Goal: Check status: Check status

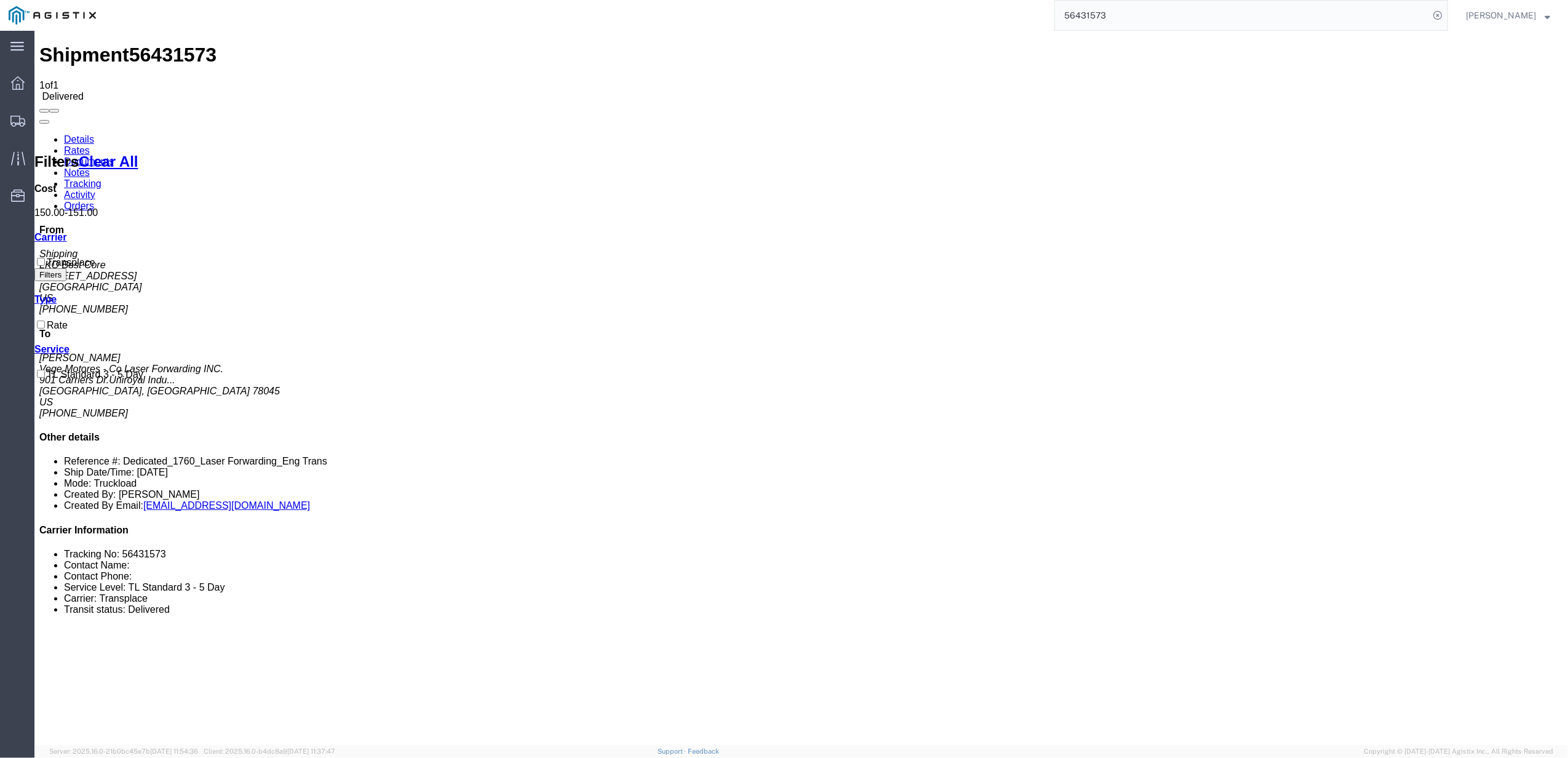
click at [1091, 10] on input "56431573" at bounding box center [1242, 15] width 374 height 30
paste input "178334"
type input "56178334"
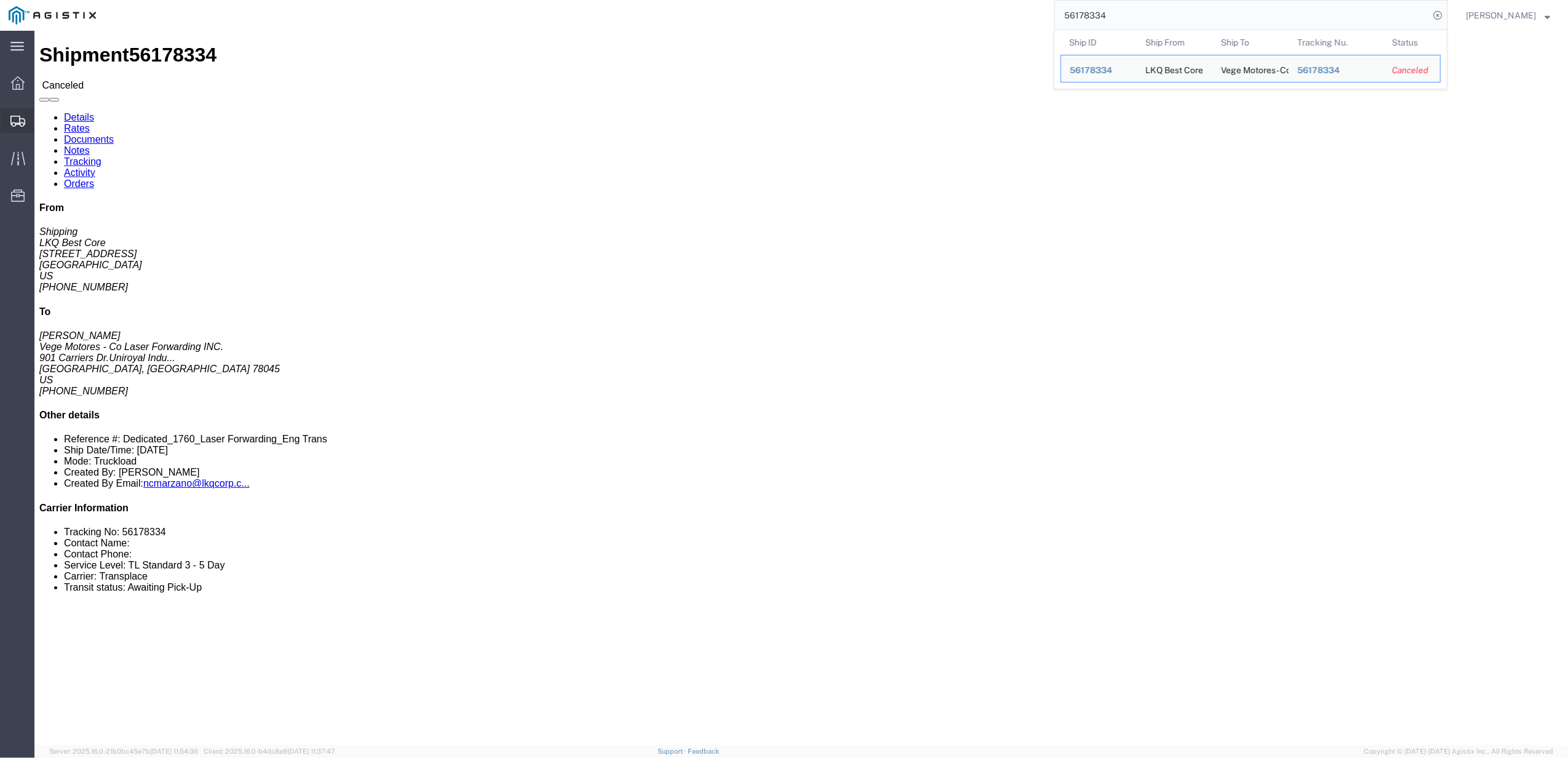
click at [42, 114] on span "Shipments" at bounding box center [39, 120] width 9 height 25
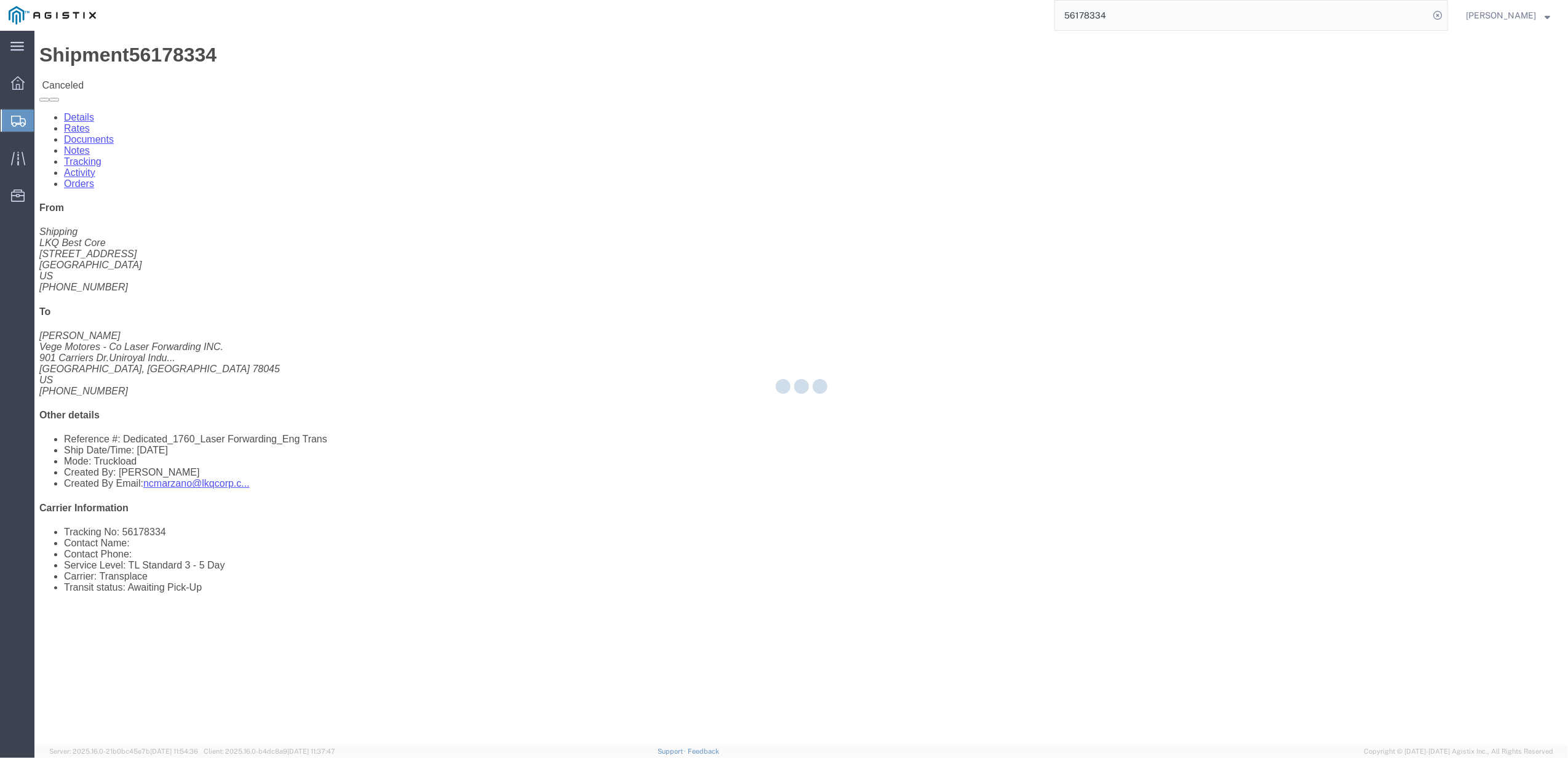
click at [28, 116] on div at bounding box center [18, 120] width 34 height 22
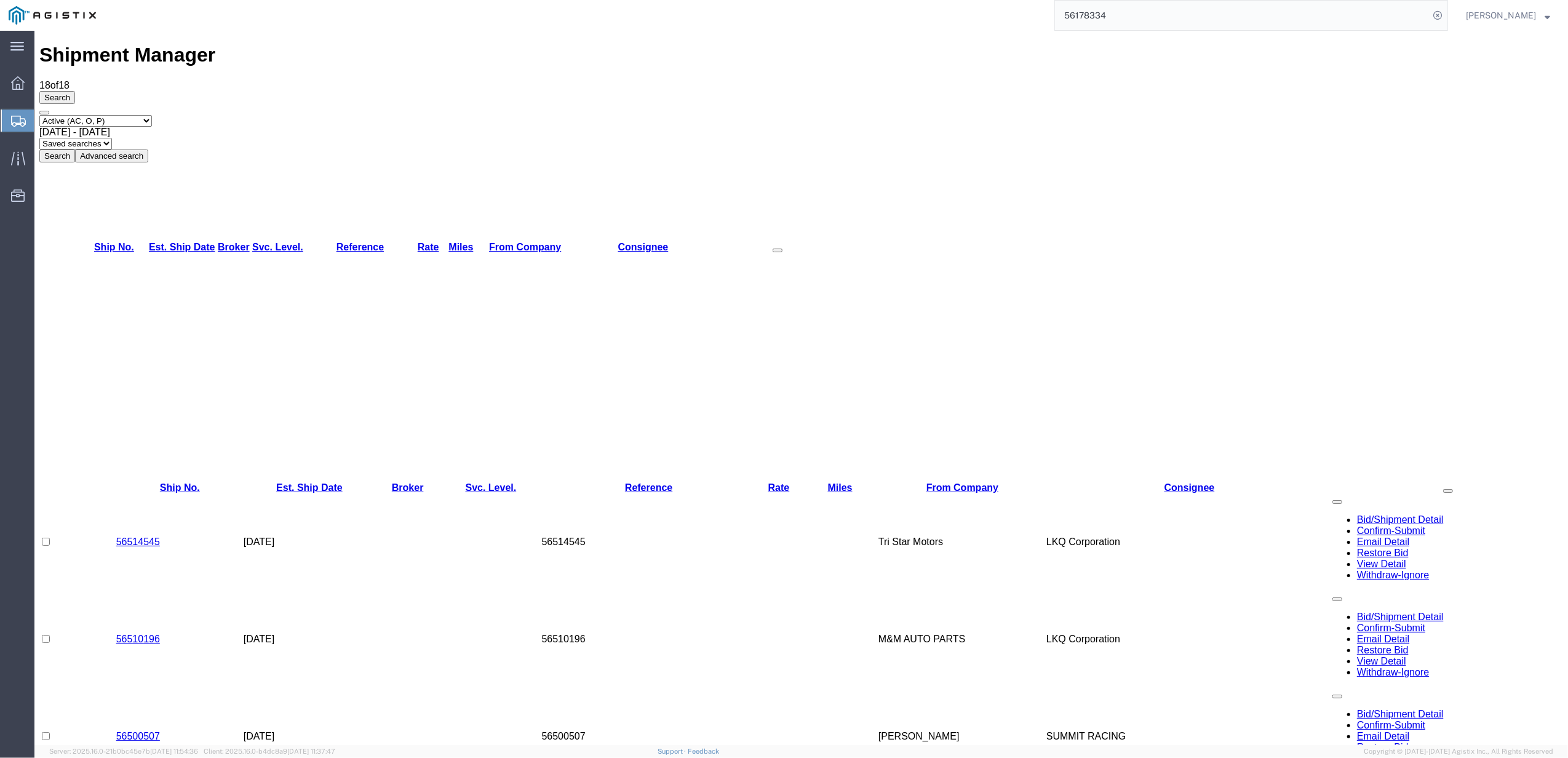
click at [119, 115] on select "Select status Active (AC, O, P) All Approved Awaiting Confirmation (AC) Booked …" at bounding box center [95, 121] width 113 height 11
select select "BOOK"
click at [39, 115] on select "Select status Active (AC, O, P) All Approved Awaiting Confirmation (AC) Booked …" at bounding box center [95, 121] width 113 height 11
click at [110, 126] on span "[DATE] - [DATE]" at bounding box center [75, 131] width 71 height 11
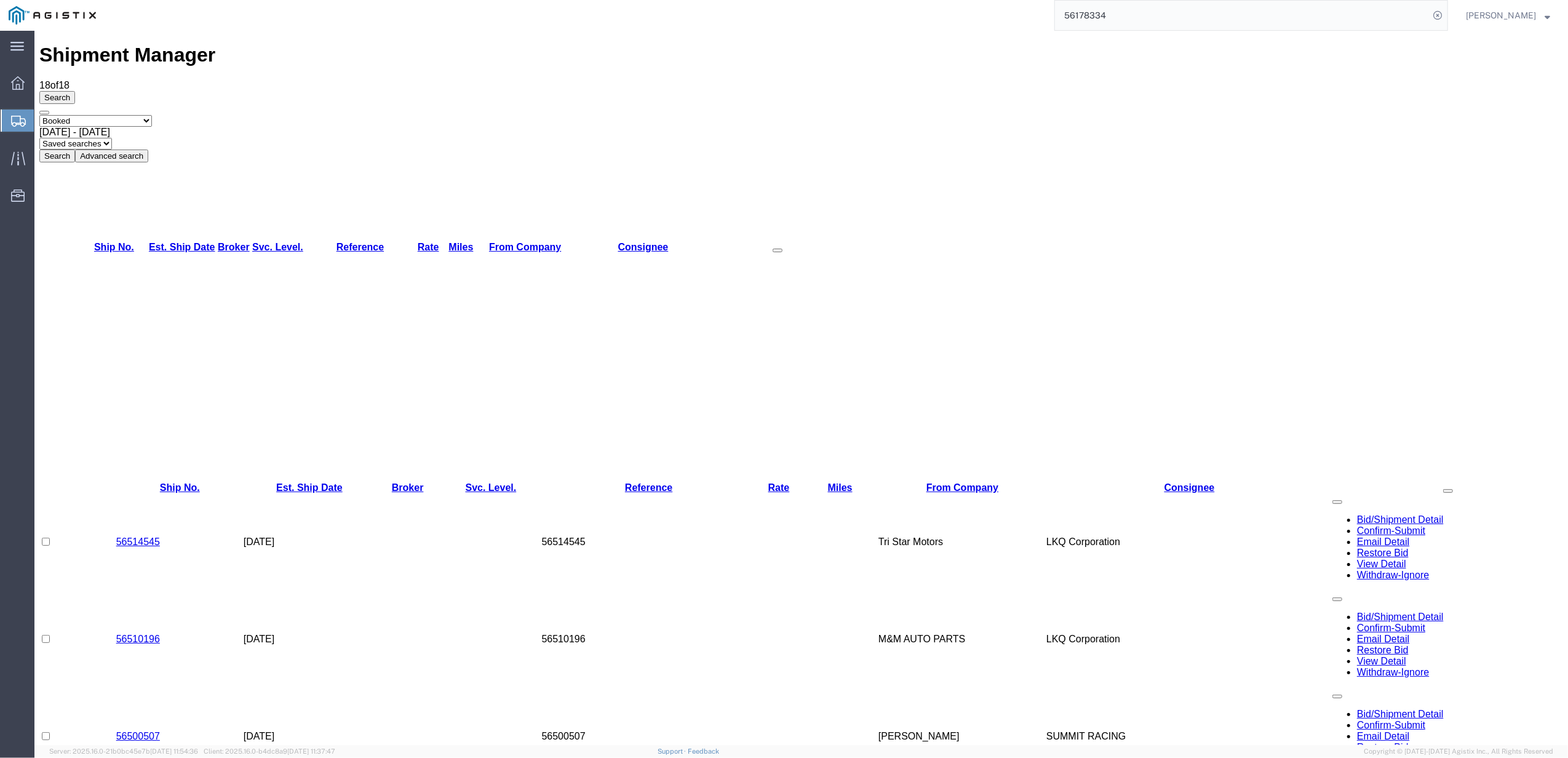
click at [75, 149] on button "Search" at bounding box center [57, 156] width 35 height 13
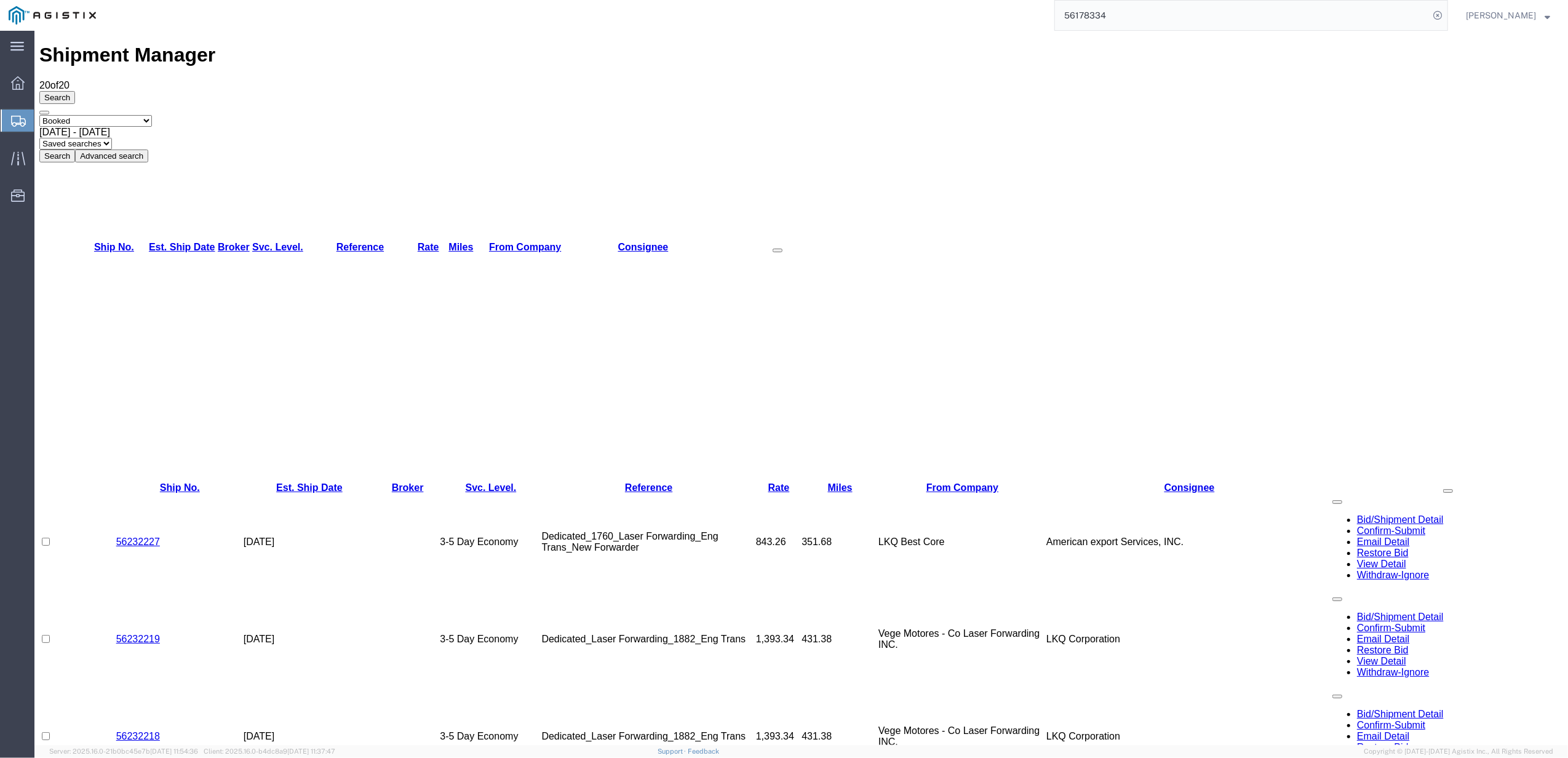
click at [216, 241] on link "Est. Ship Date" at bounding box center [181, 247] width 66 height 11
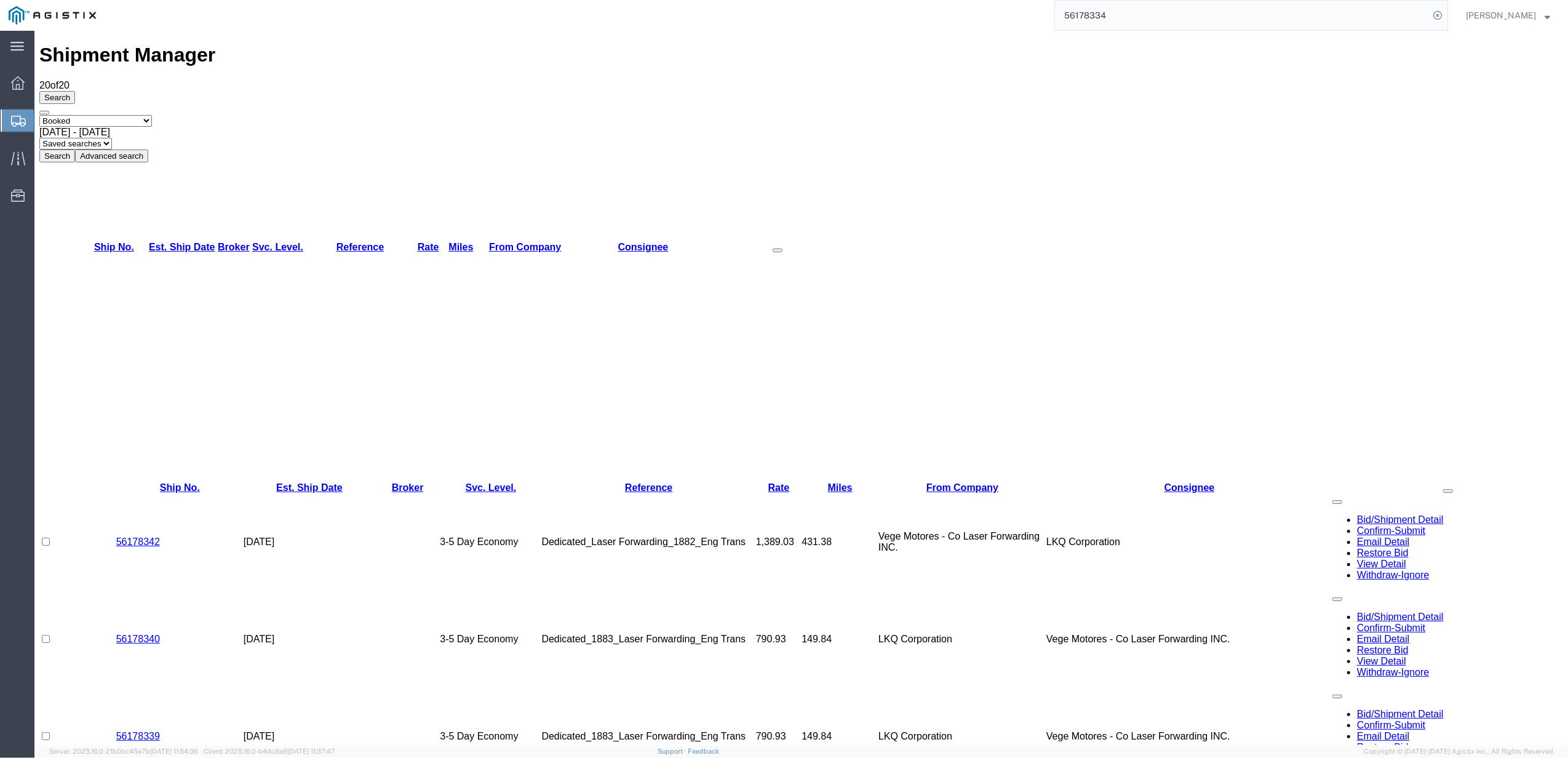
drag, startPoint x: 1115, startPoint y: 25, endPoint x: 1108, endPoint y: 22, distance: 7.6
click at [1115, 25] on input "56178334" at bounding box center [1242, 15] width 374 height 30
click at [1108, 22] on input "56178334" at bounding box center [1242, 15] width 374 height 30
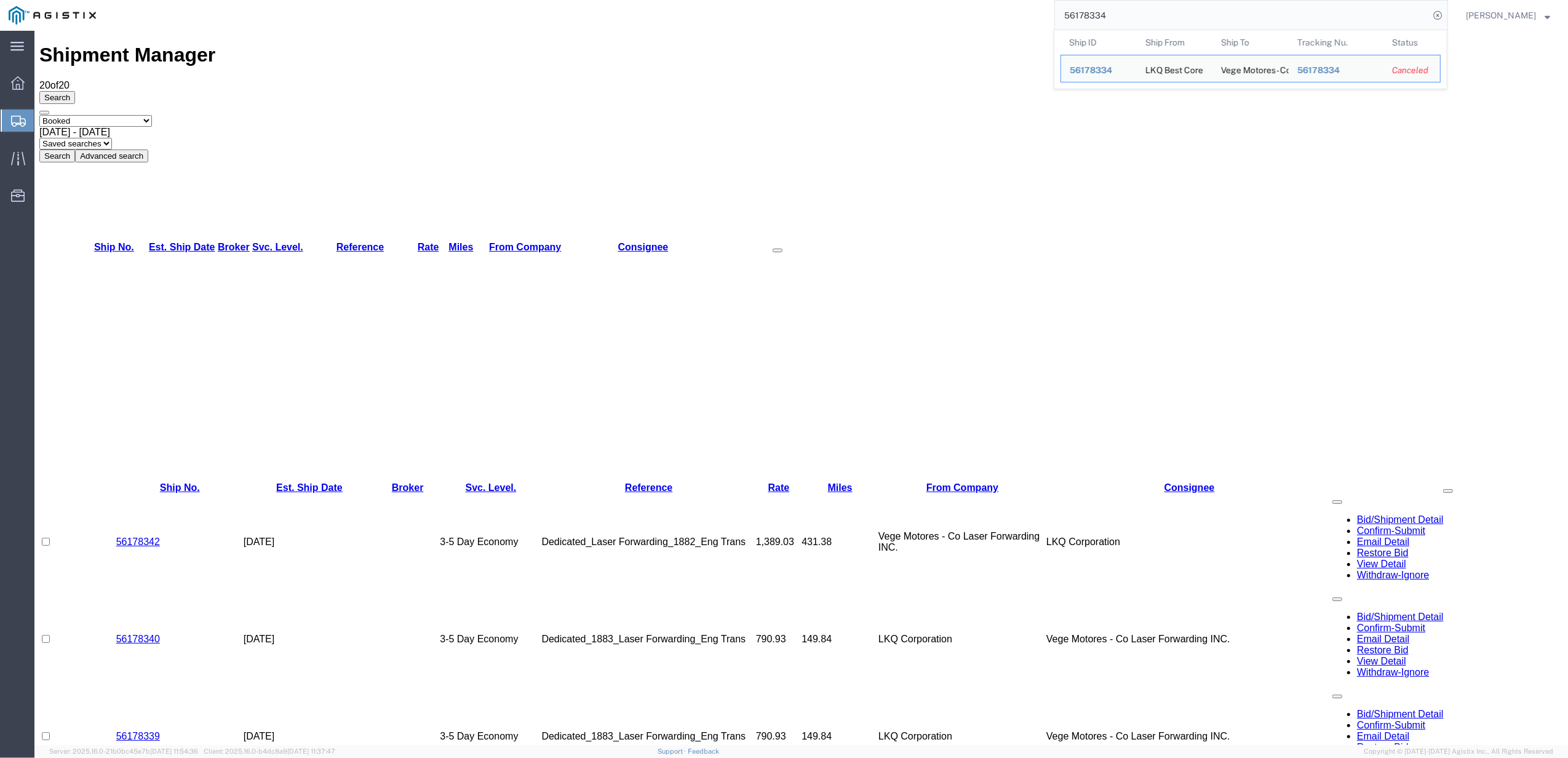
paste input "232216"
type input "56232216"
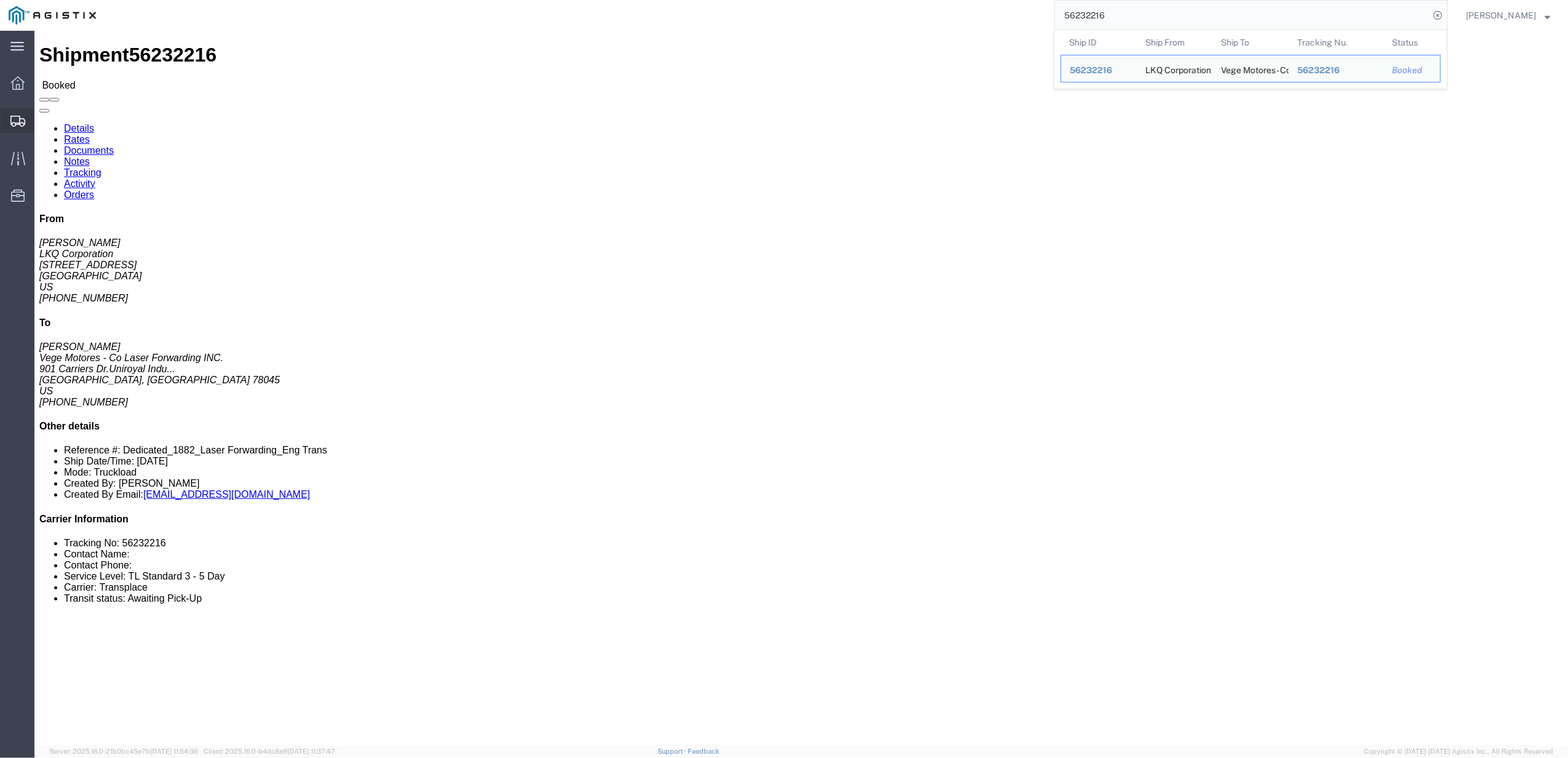
click at [13, 113] on div at bounding box center [18, 120] width 34 height 25
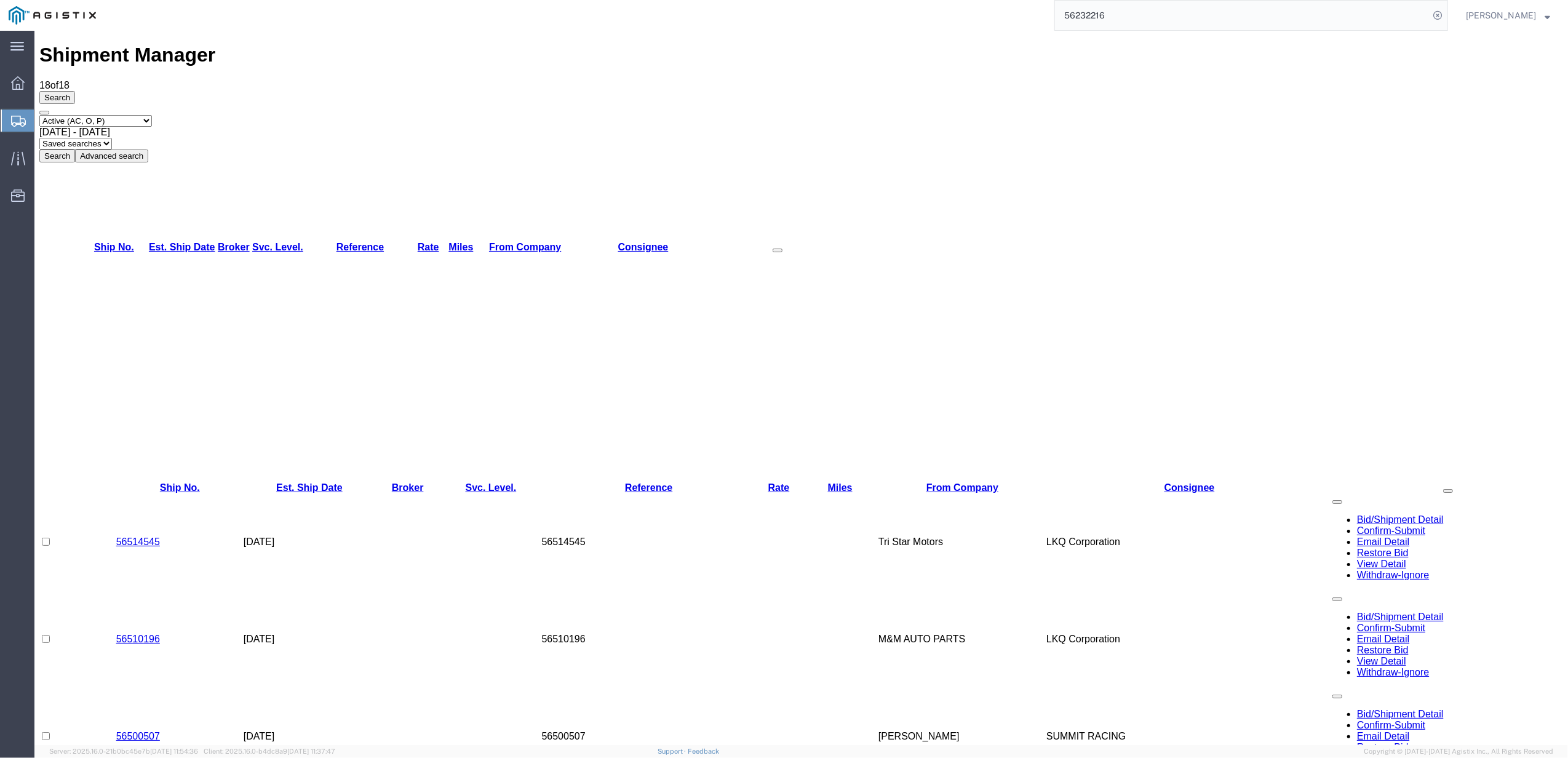
click at [110, 126] on span "[DATE] - [DATE]" at bounding box center [75, 131] width 71 height 11
click at [75, 149] on button "Search" at bounding box center [57, 156] width 35 height 13
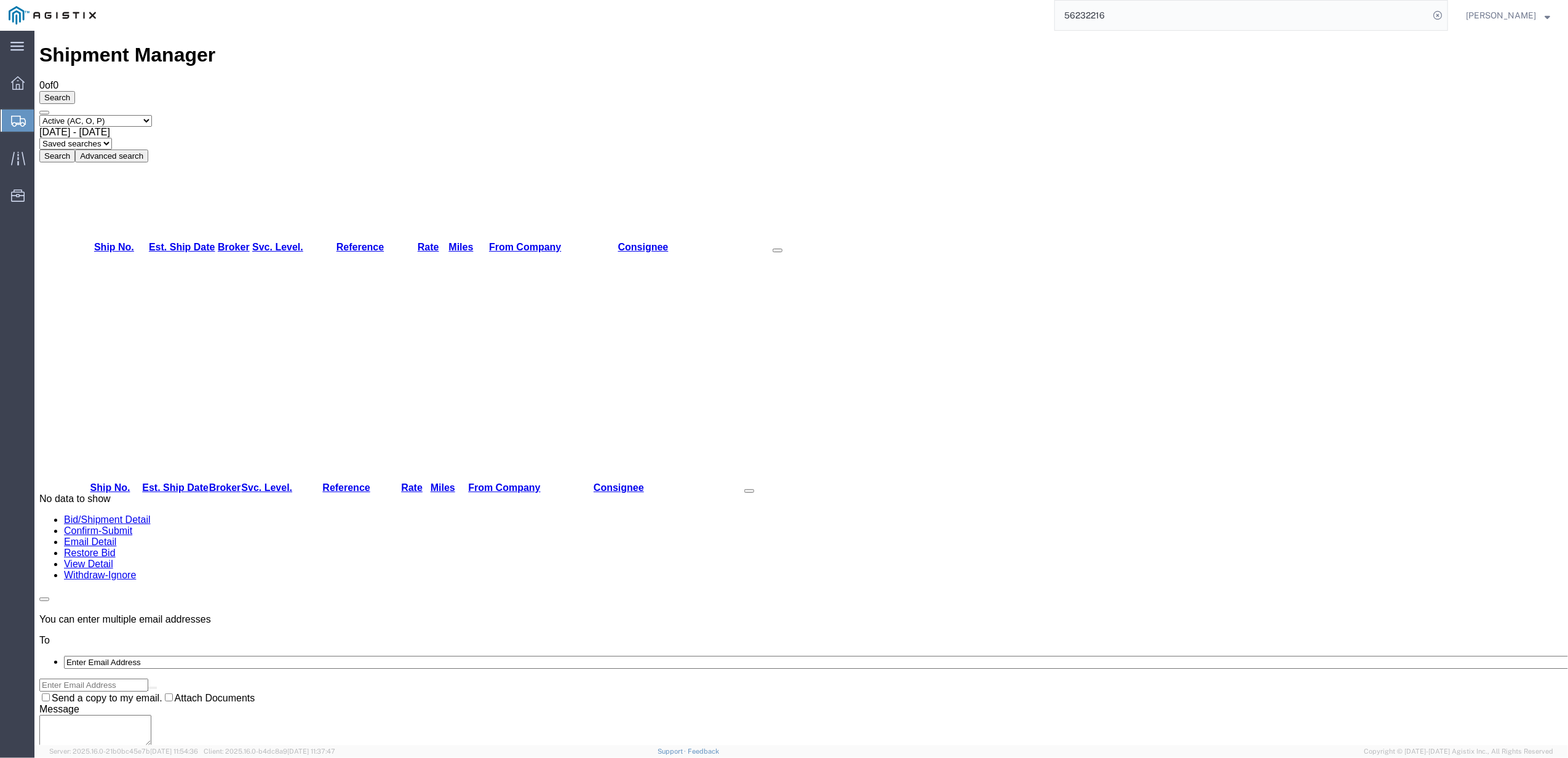
click at [75, 149] on button "Search" at bounding box center [57, 156] width 35 height 13
click at [144, 115] on select "Select status Active (AC, O, P) All Approved Awaiting Confirmation (AC) Booked …" at bounding box center [95, 121] width 113 height 11
select select "BOOK"
click at [39, 115] on select "Select status Active (AC, O, P) All Approved Awaiting Confirmation (AC) Booked …" at bounding box center [95, 121] width 113 height 11
click at [75, 149] on button "Search" at bounding box center [57, 156] width 35 height 13
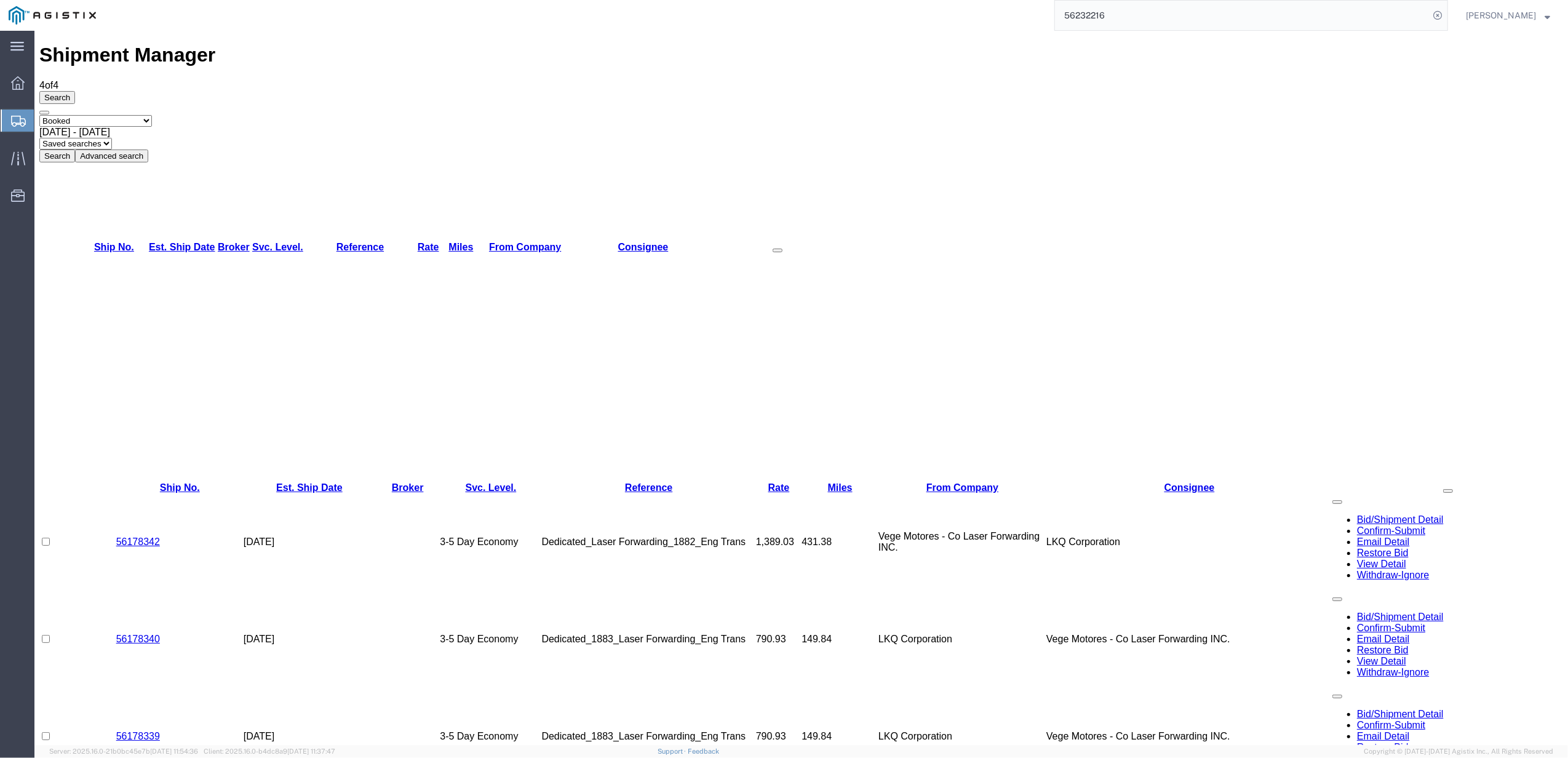
click at [112, 138] on select "Saved searches" at bounding box center [75, 144] width 73 height 11
click at [295, 115] on div "Select status Active (AC, O, P) All Approved Awaiting Confirmation (AC) Booked …" at bounding box center [801, 138] width 1524 height 47
click at [110, 126] on span "[DATE] - [DATE]" at bounding box center [75, 131] width 71 height 11
click at [75, 149] on button "Search" at bounding box center [57, 156] width 35 height 13
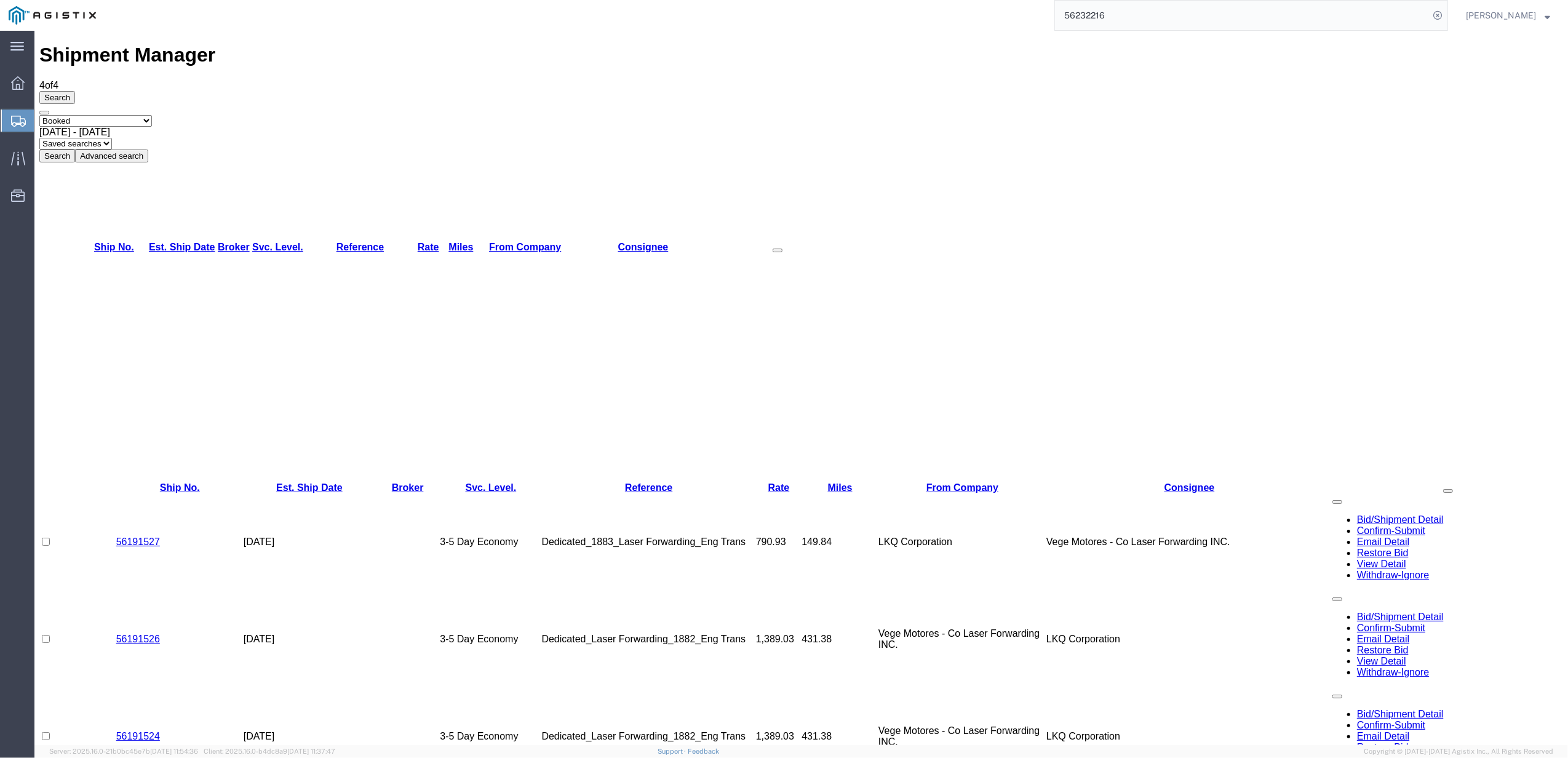
click at [110, 126] on span "[DATE] - [DATE]" at bounding box center [75, 131] width 71 height 11
click at [75, 149] on button "Search" at bounding box center [57, 156] width 35 height 13
drag, startPoint x: 315, startPoint y: 112, endPoint x: 281, endPoint y: 81, distance: 46.0
click at [110, 126] on span "[DATE] - [DATE]" at bounding box center [75, 131] width 71 height 11
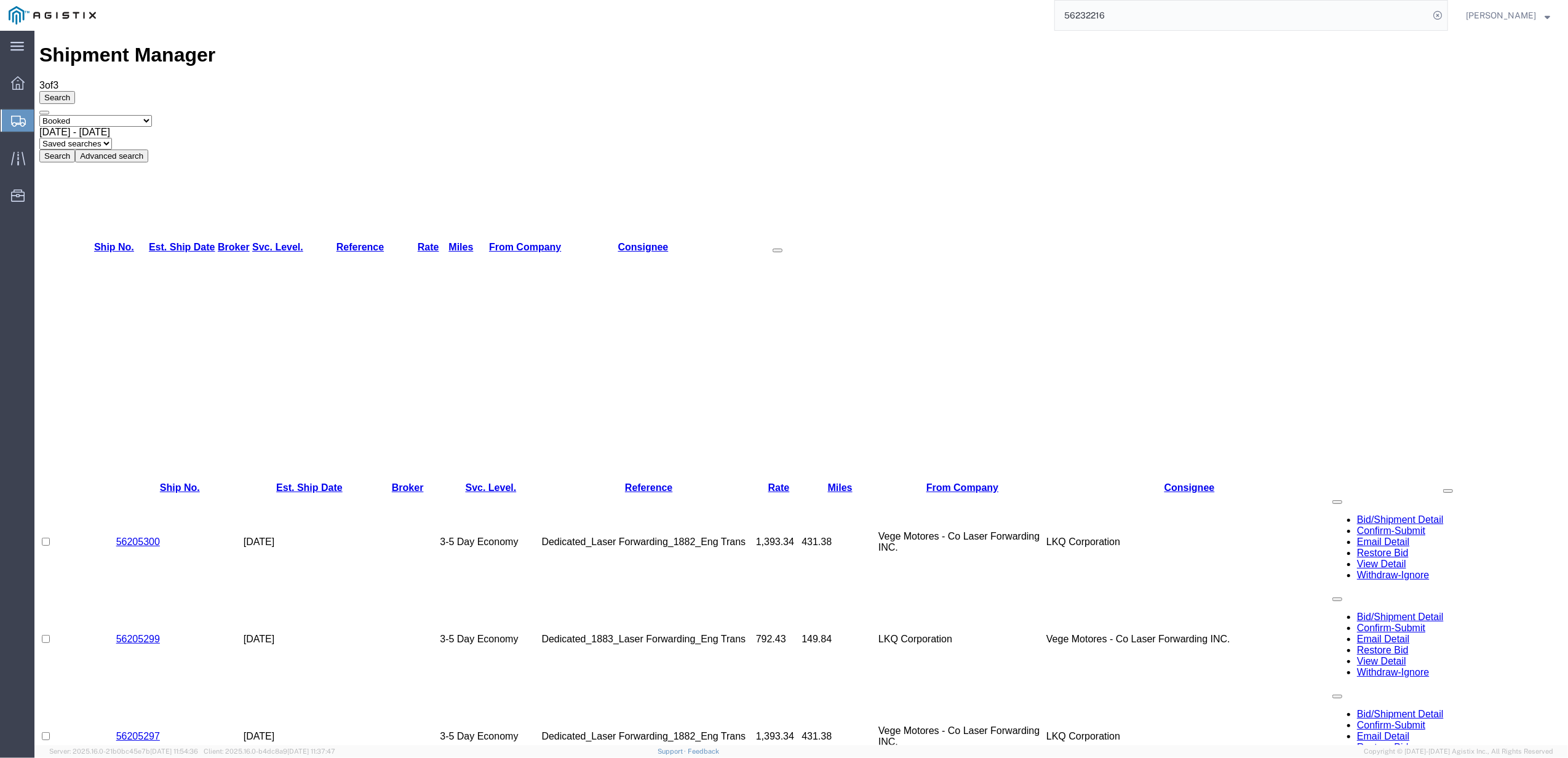
click at [75, 149] on button "Search" at bounding box center [57, 156] width 35 height 13
click at [262, 126] on div "[DATE] - [DATE]" at bounding box center [801, 132] width 1524 height 11
click at [75, 149] on button "Search" at bounding box center [57, 156] width 35 height 13
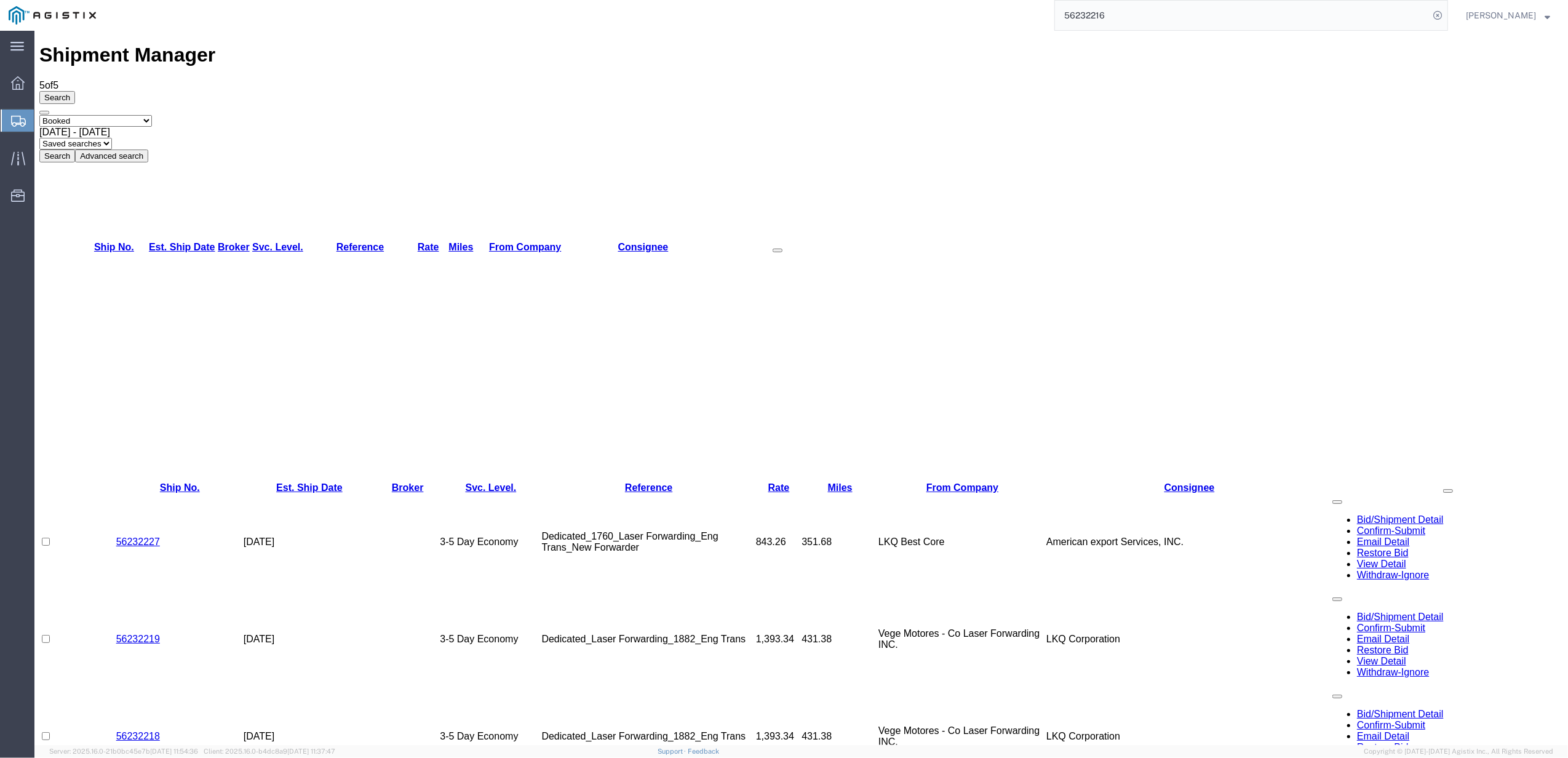
click at [1127, 13] on input "56232216" at bounding box center [1242, 15] width 374 height 30
paste input "431578"
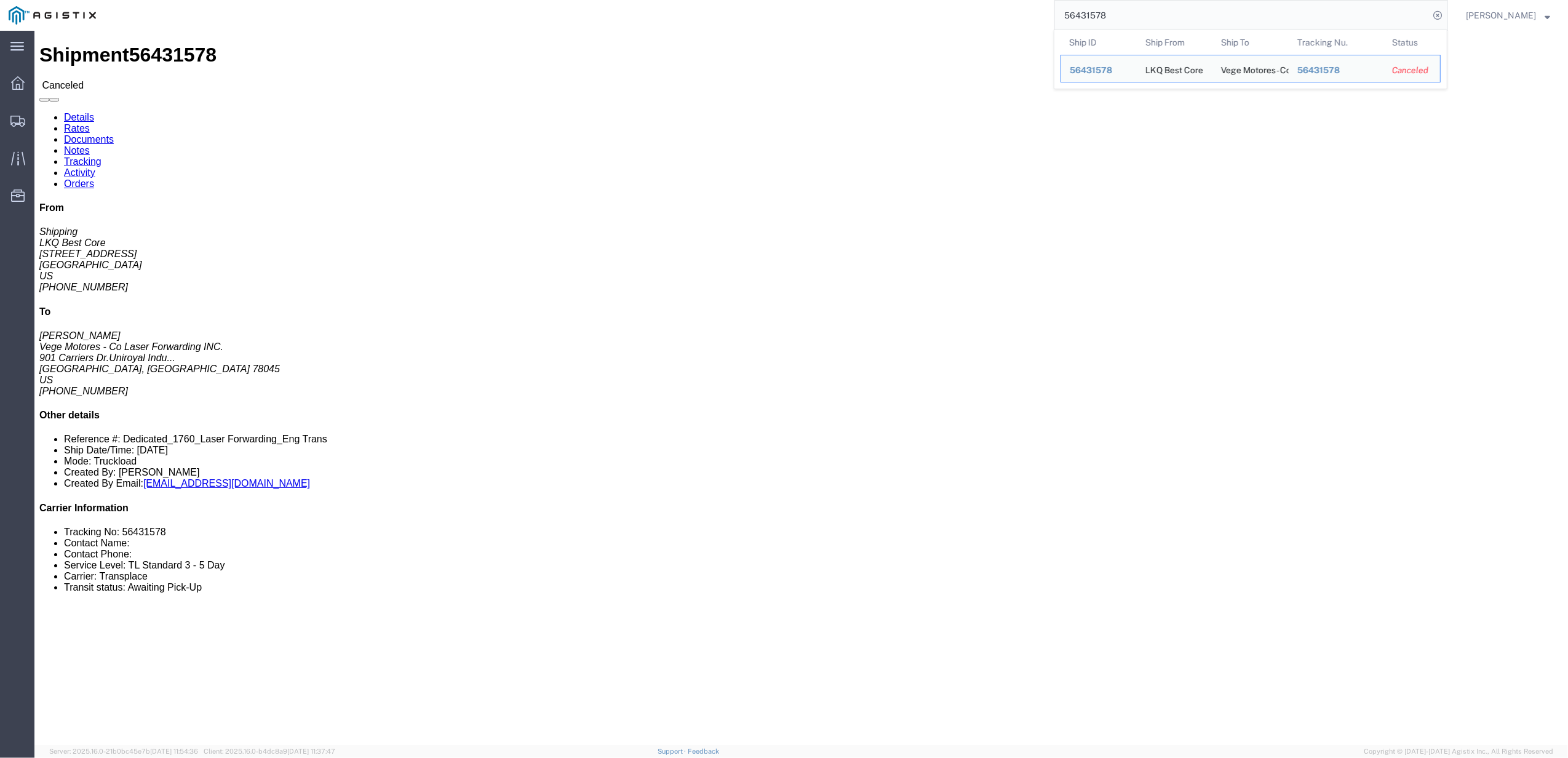
click at [1122, 6] on input "56431578" at bounding box center [1242, 15] width 374 height 30
paste input "3 56178334 56191536 56431583 56205308 56218859"
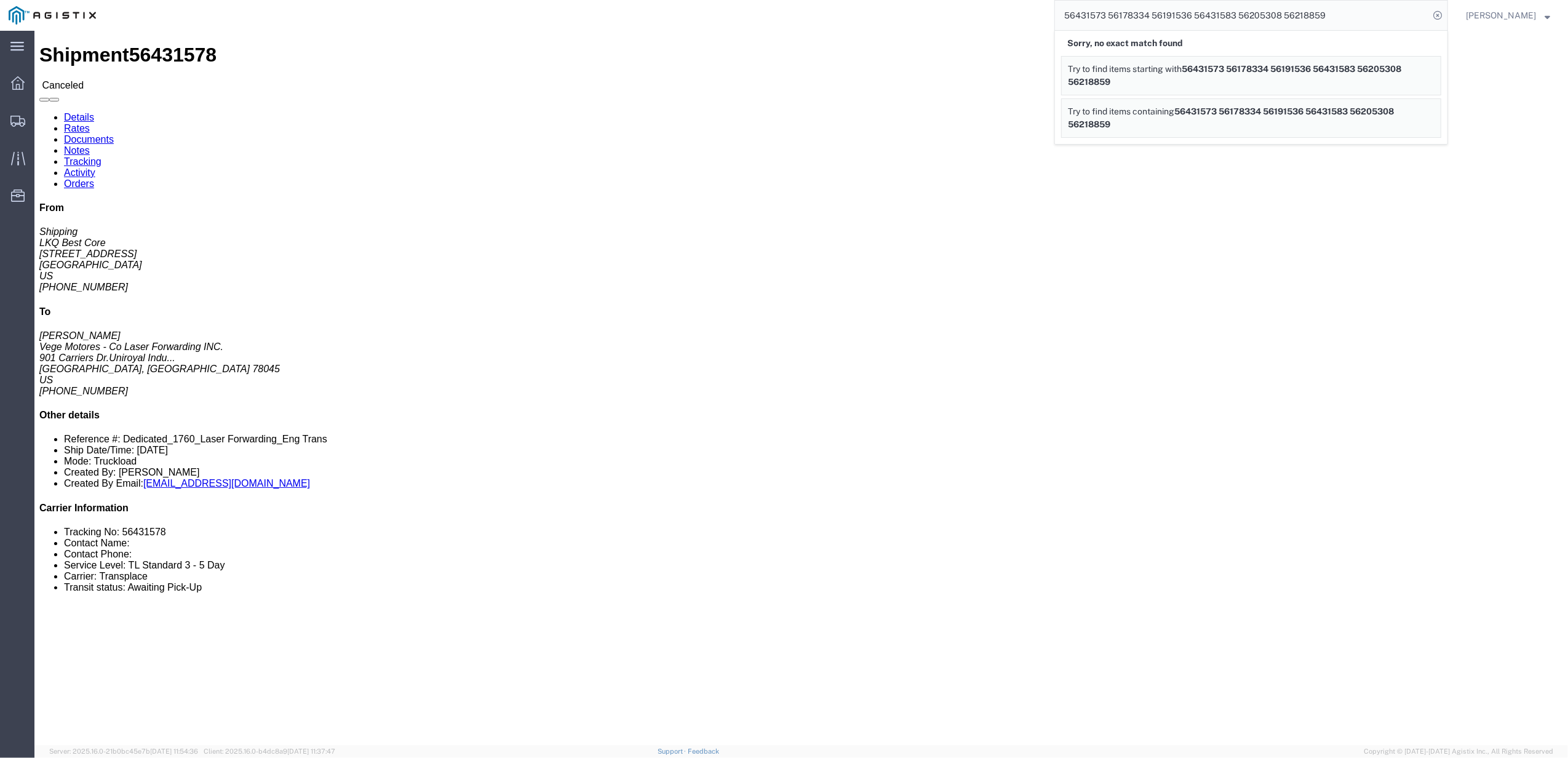
drag, startPoint x: 1115, startPoint y: 15, endPoint x: 1595, endPoint y: 128, distance: 493.1
click at [1567, 128] on html "main_menu Created with Sketch. Collapse Menu Dashboard Shipments Traffic Resour…" at bounding box center [784, 379] width 1568 height 758
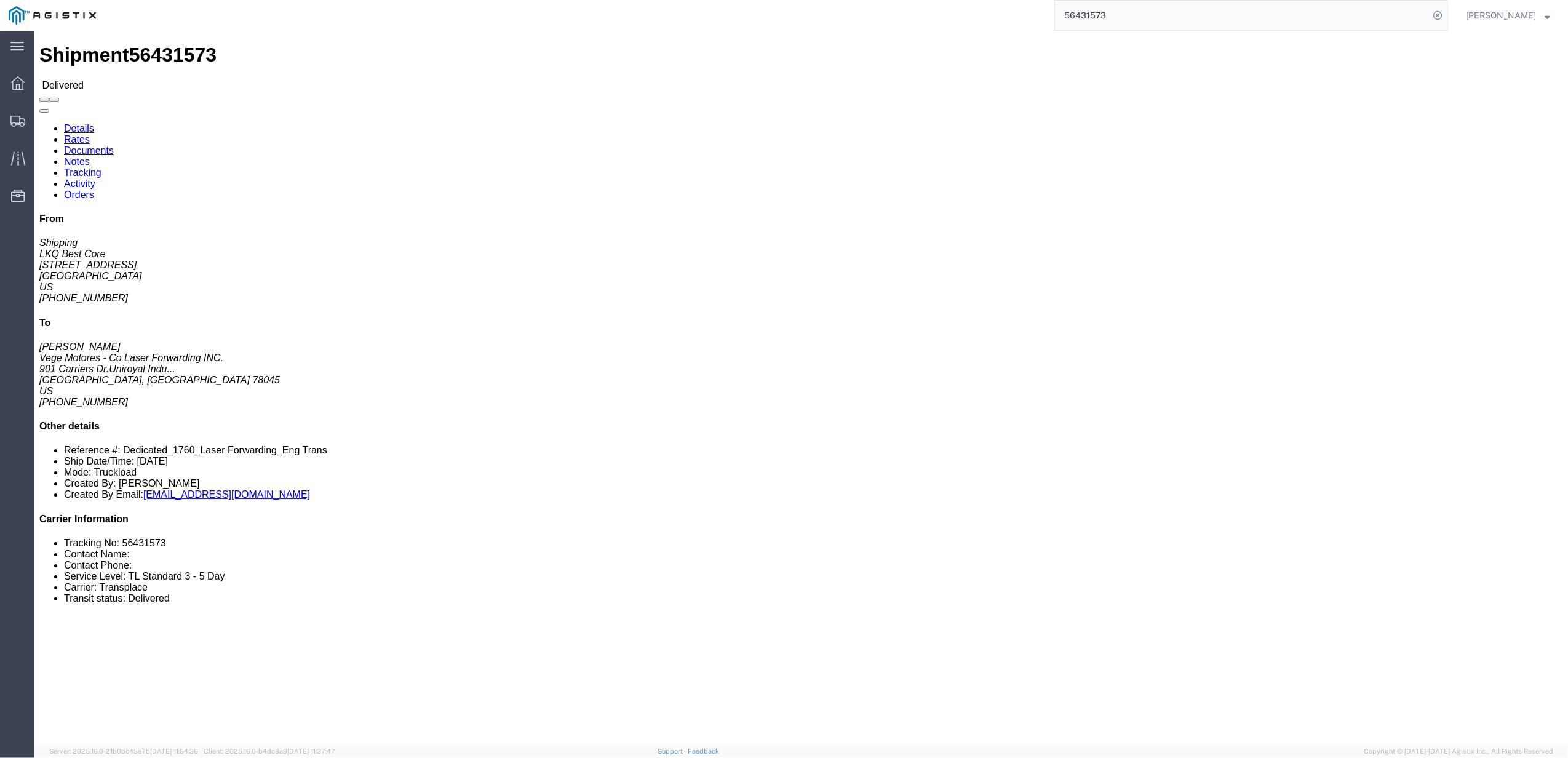
click at [1106, 18] on input "56431573" at bounding box center [1242, 15] width 374 height 30
paste input "178334"
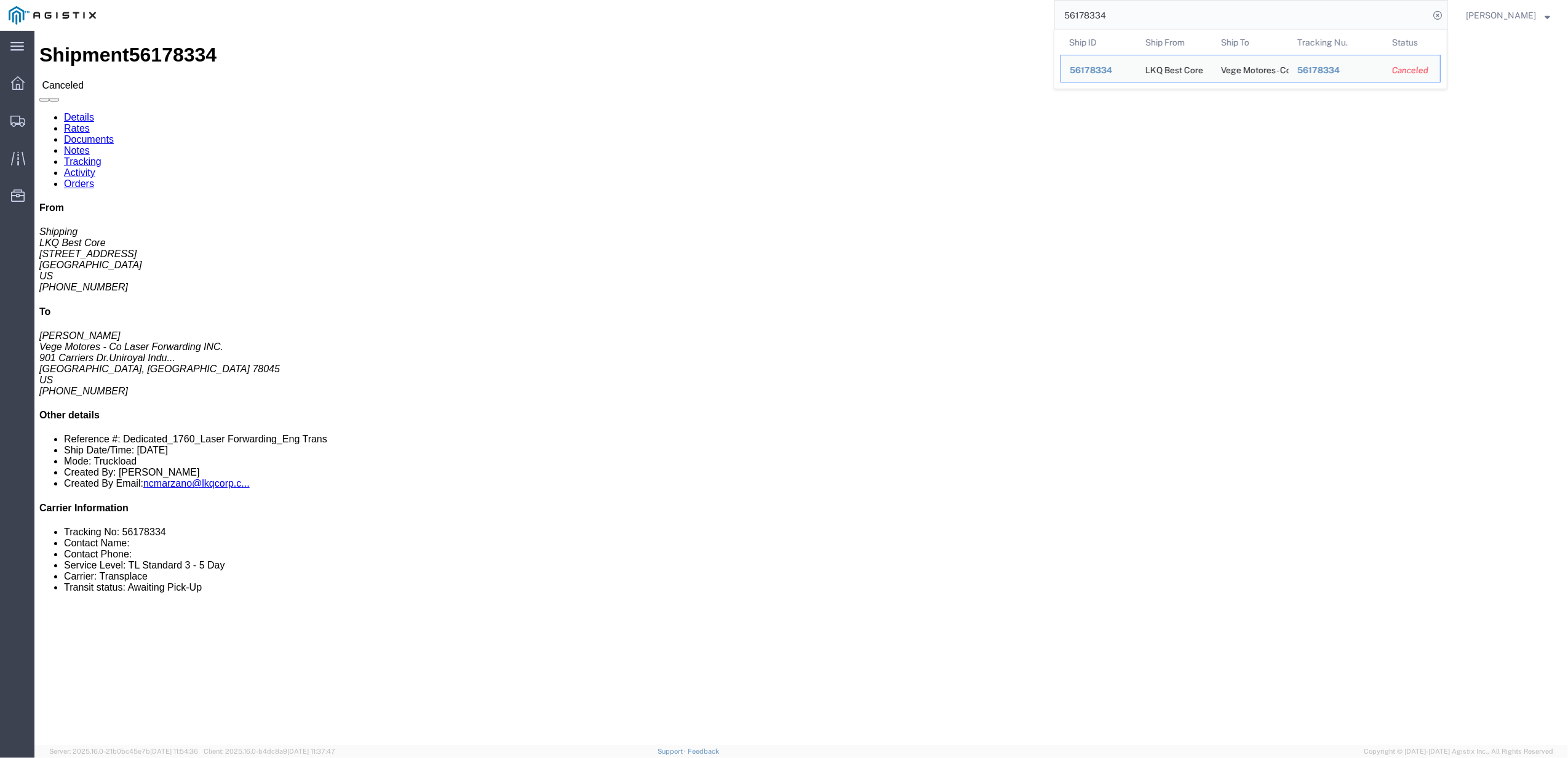
click at [1156, 25] on input "56178334" at bounding box center [1242, 15] width 374 height 30
paste input "" 56191536""
drag, startPoint x: 1094, startPoint y: 17, endPoint x: 1005, endPoint y: 23, distance: 89.2
click at [1007, 23] on div "" 56191536" at bounding box center [776, 15] width 1344 height 31
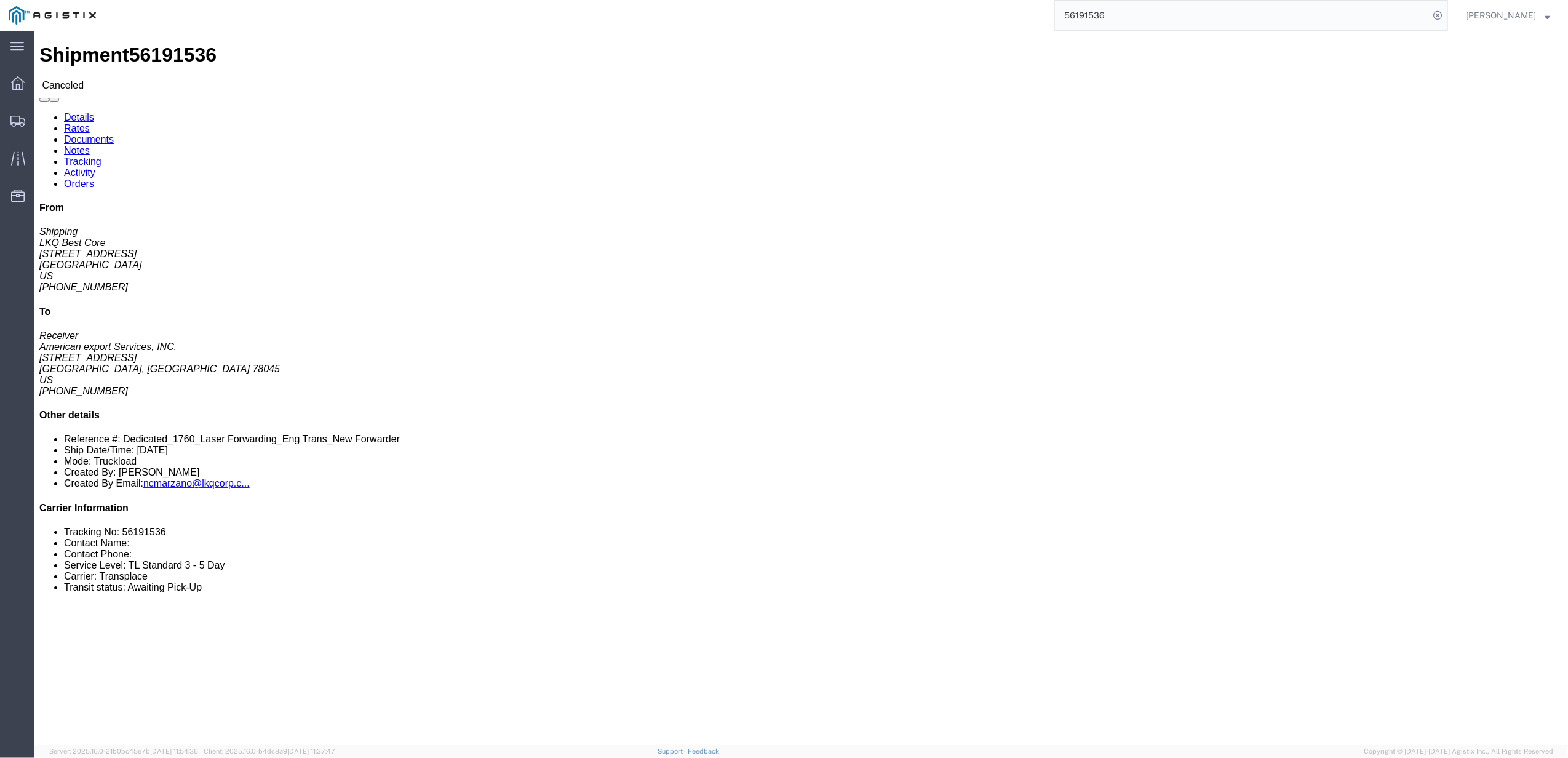
click at [1182, 22] on input "56191536" at bounding box center [1242, 15] width 374 height 30
paste input "" 56431583""
drag, startPoint x: 1094, startPoint y: 15, endPoint x: 945, endPoint y: 9, distance: 149.1
click at [945, 9] on div "" 56431583" at bounding box center [776, 15] width 1344 height 31
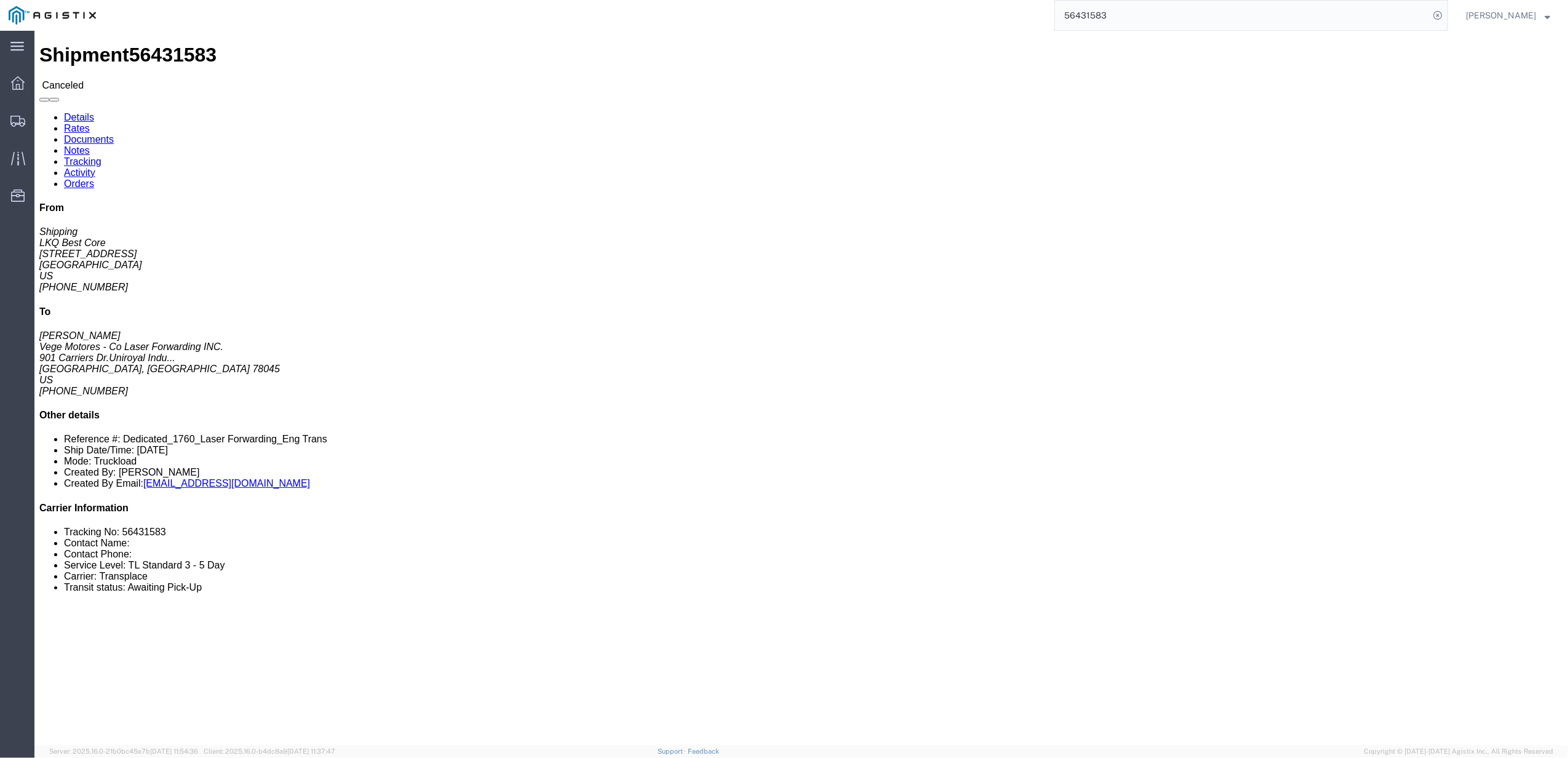
click at [1120, 11] on input "56431583" at bounding box center [1242, 15] width 374 height 30
paste input "" 56205308""
drag, startPoint x: 1095, startPoint y: 15, endPoint x: 1010, endPoint y: 16, distance: 85.0
click at [1013, 16] on div "" 56205308" at bounding box center [776, 15] width 1344 height 31
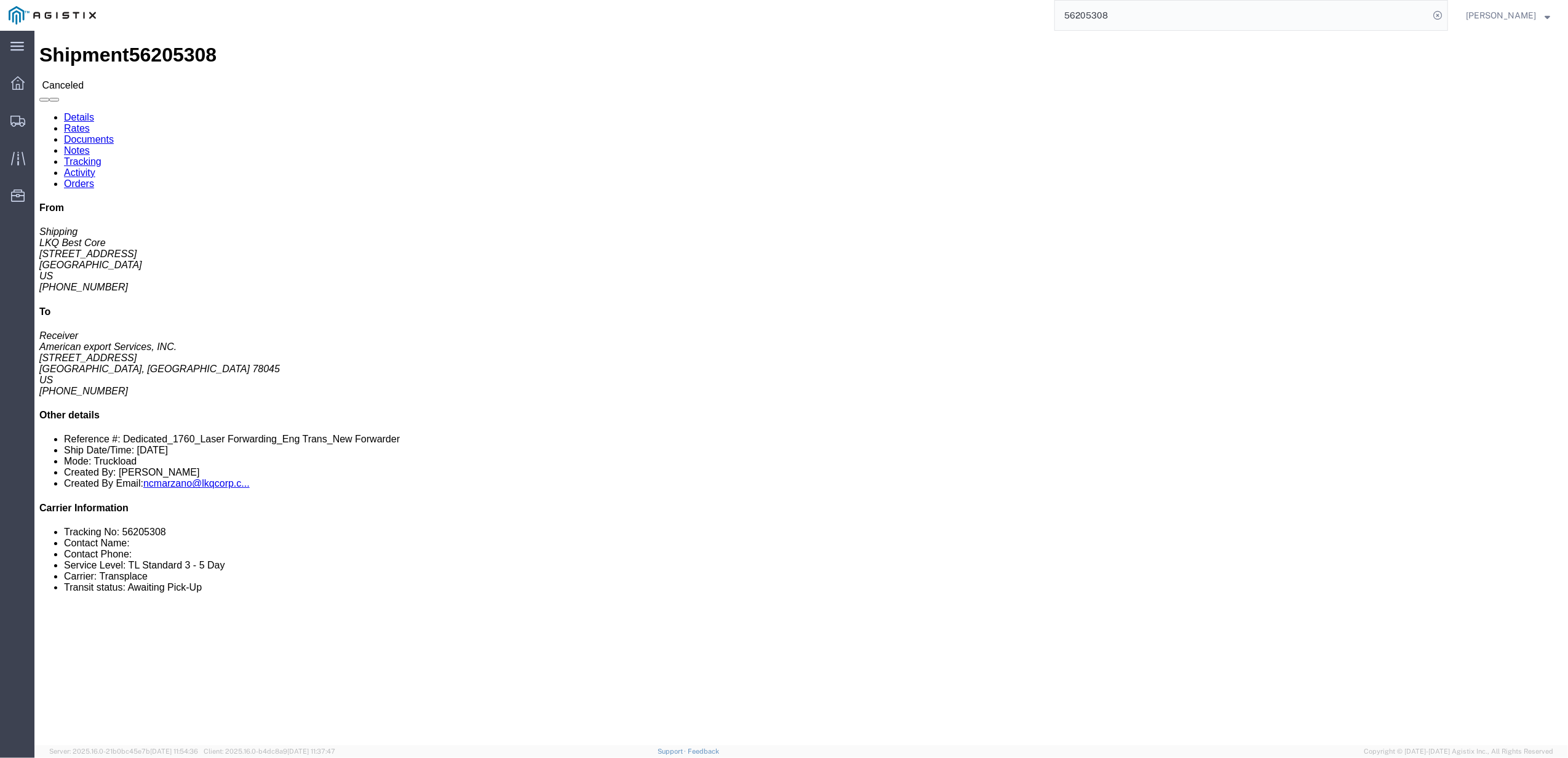
click at [1179, 20] on input "56205308" at bounding box center [1242, 15] width 374 height 30
paste input "" 56218859""
click at [1093, 15] on input "" 56218859" at bounding box center [1242, 15] width 374 height 30
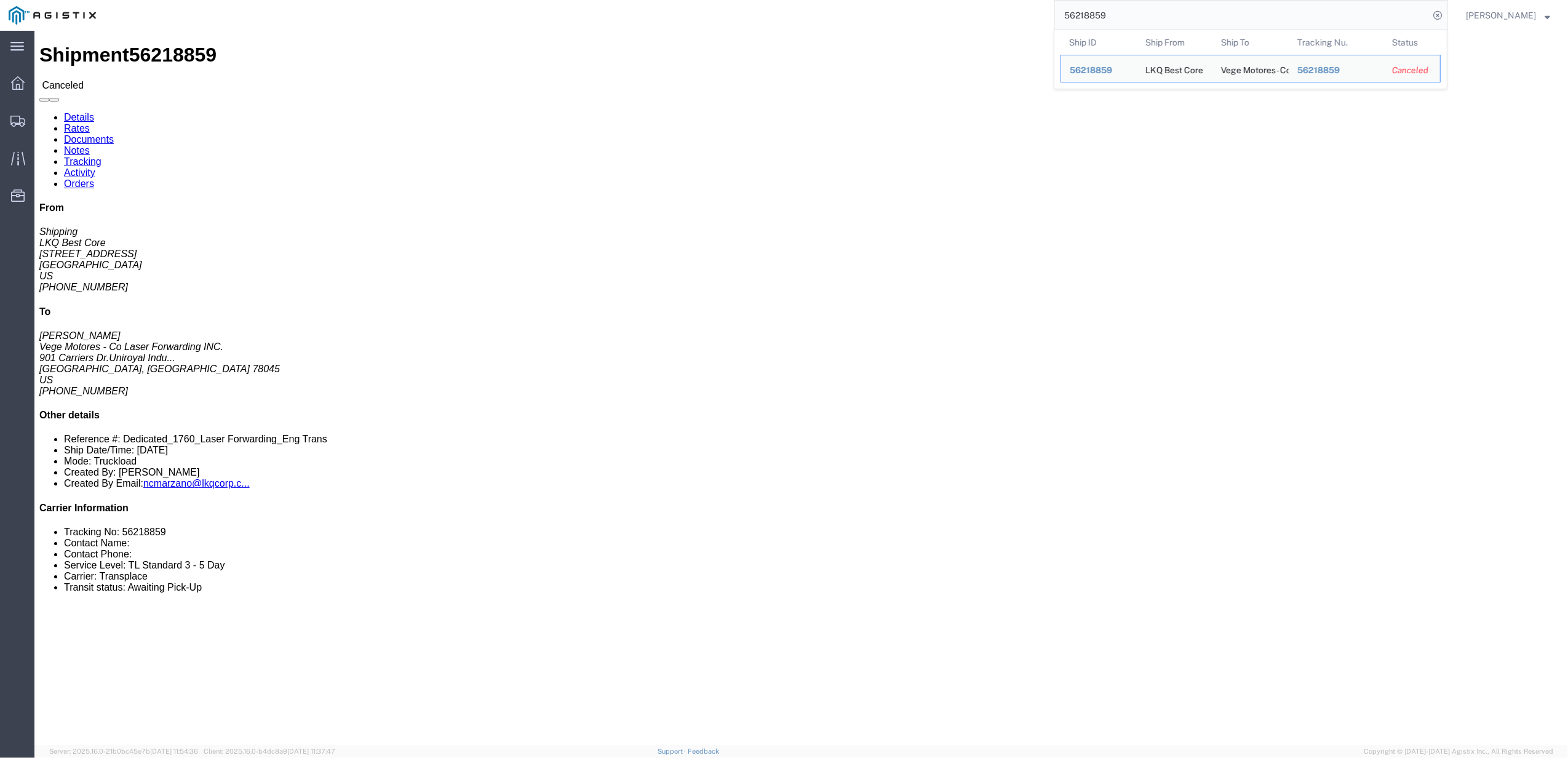
click at [1264, 21] on input "56218859" at bounding box center [1242, 15] width 374 height 30
paste input "431591"
click at [1180, 13] on input "56431591" at bounding box center [1242, 15] width 374 height 30
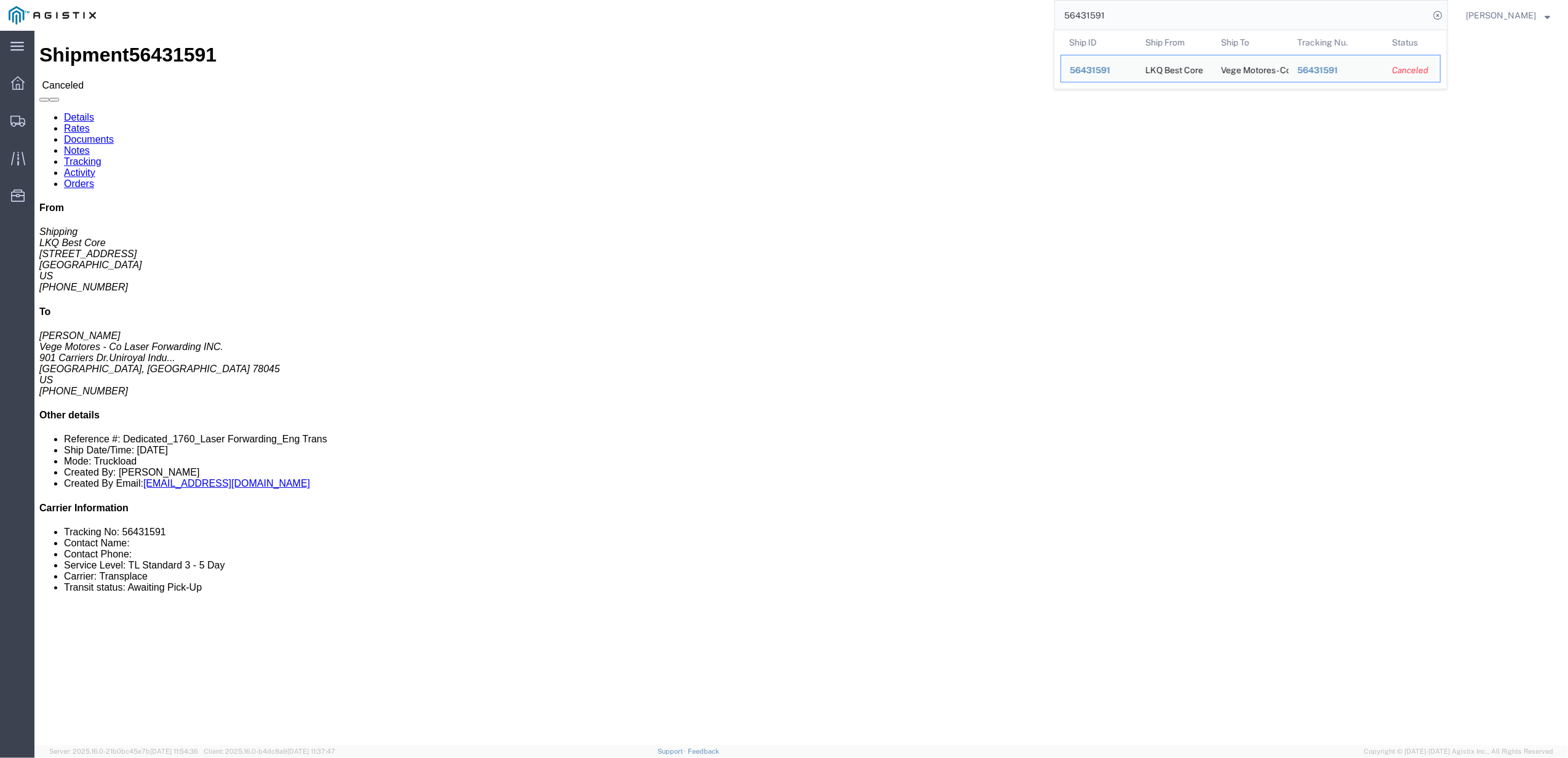
paste input "232227"
type input "56232227"
